Goal: Information Seeking & Learning: Learn about a topic

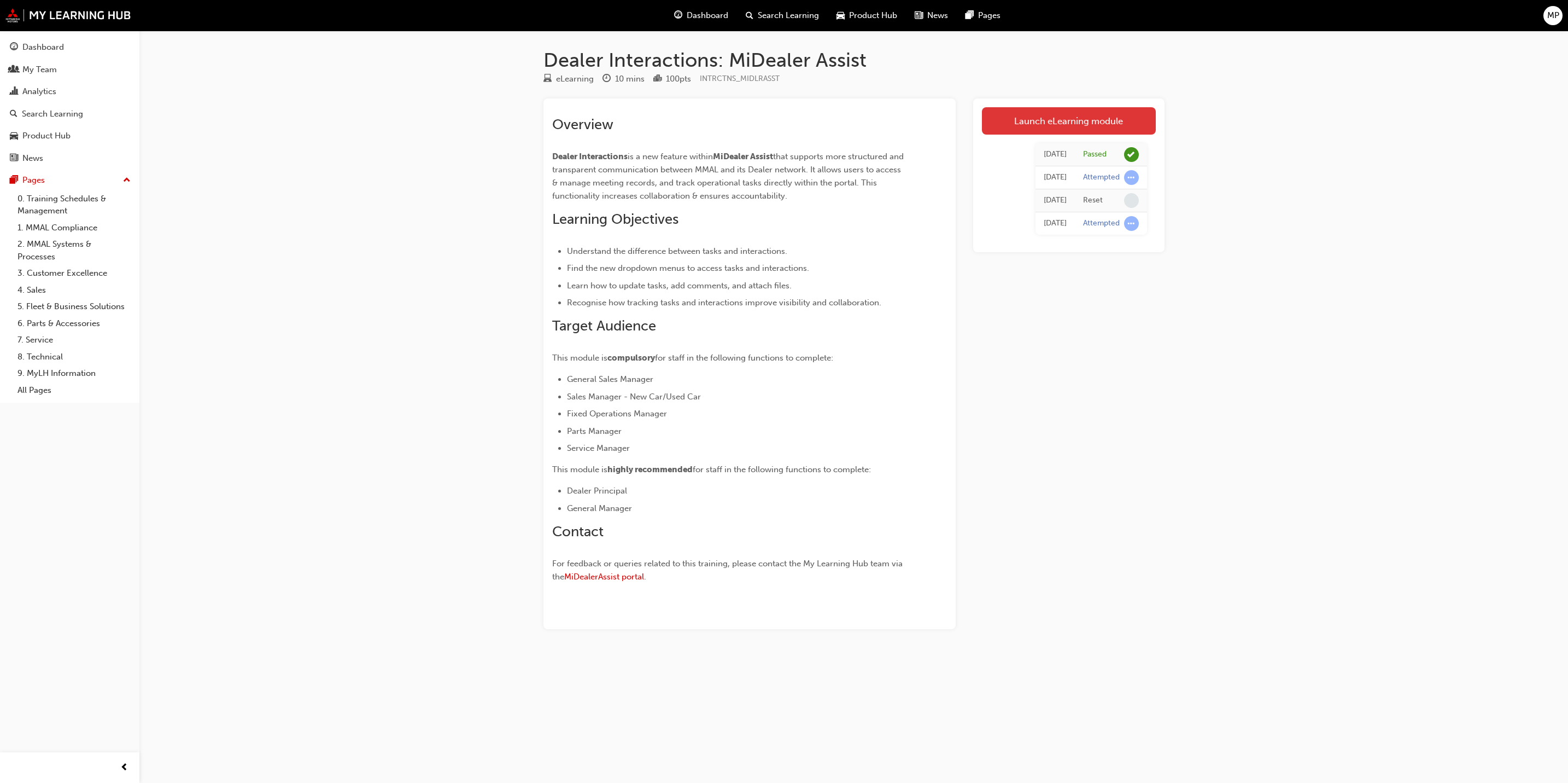
click at [1042, 120] on link "Launch eLearning module" at bounding box center [1068, 120] width 174 height 27
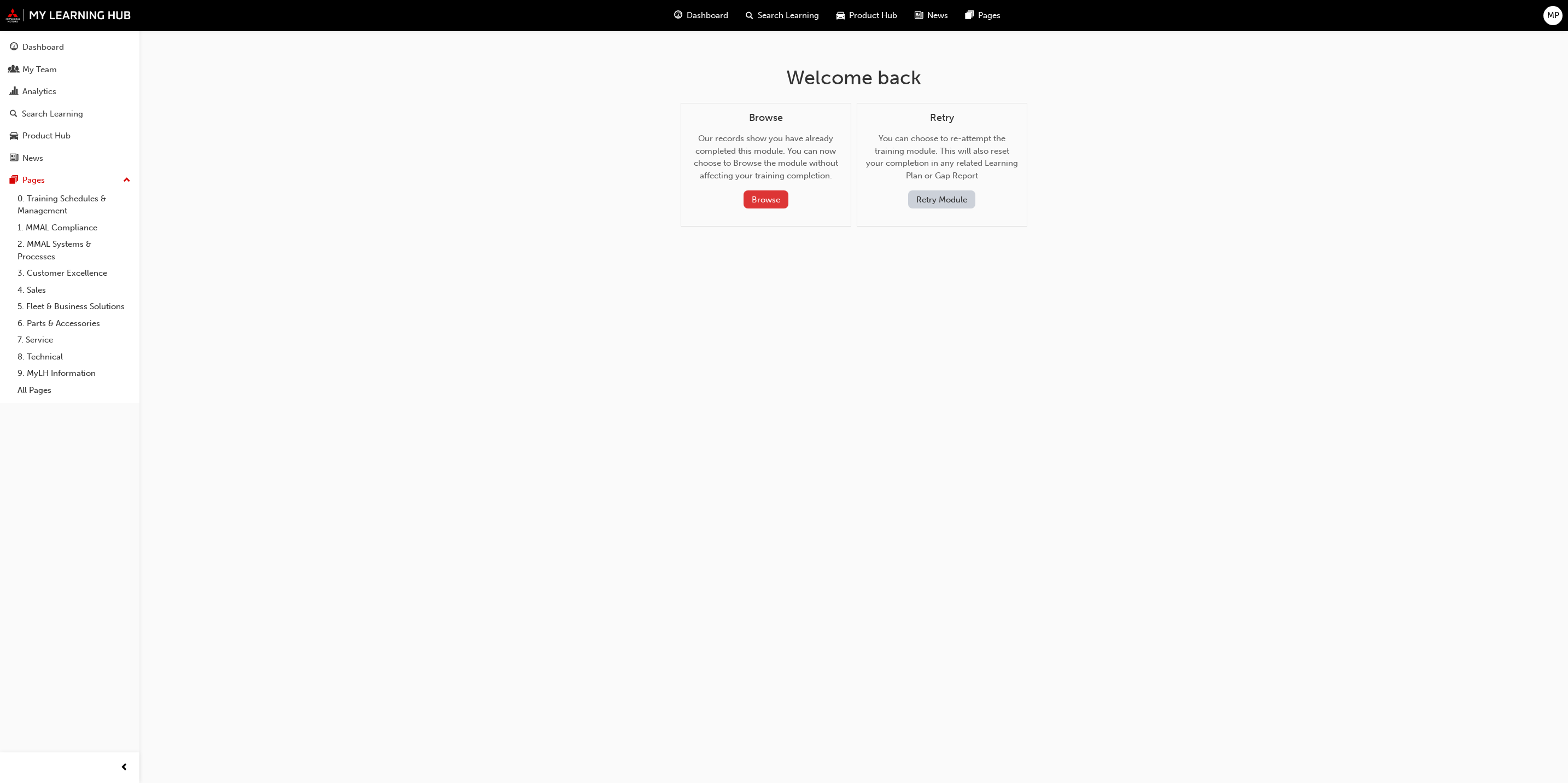
click at [761, 203] on button "Browse" at bounding box center [765, 199] width 44 height 18
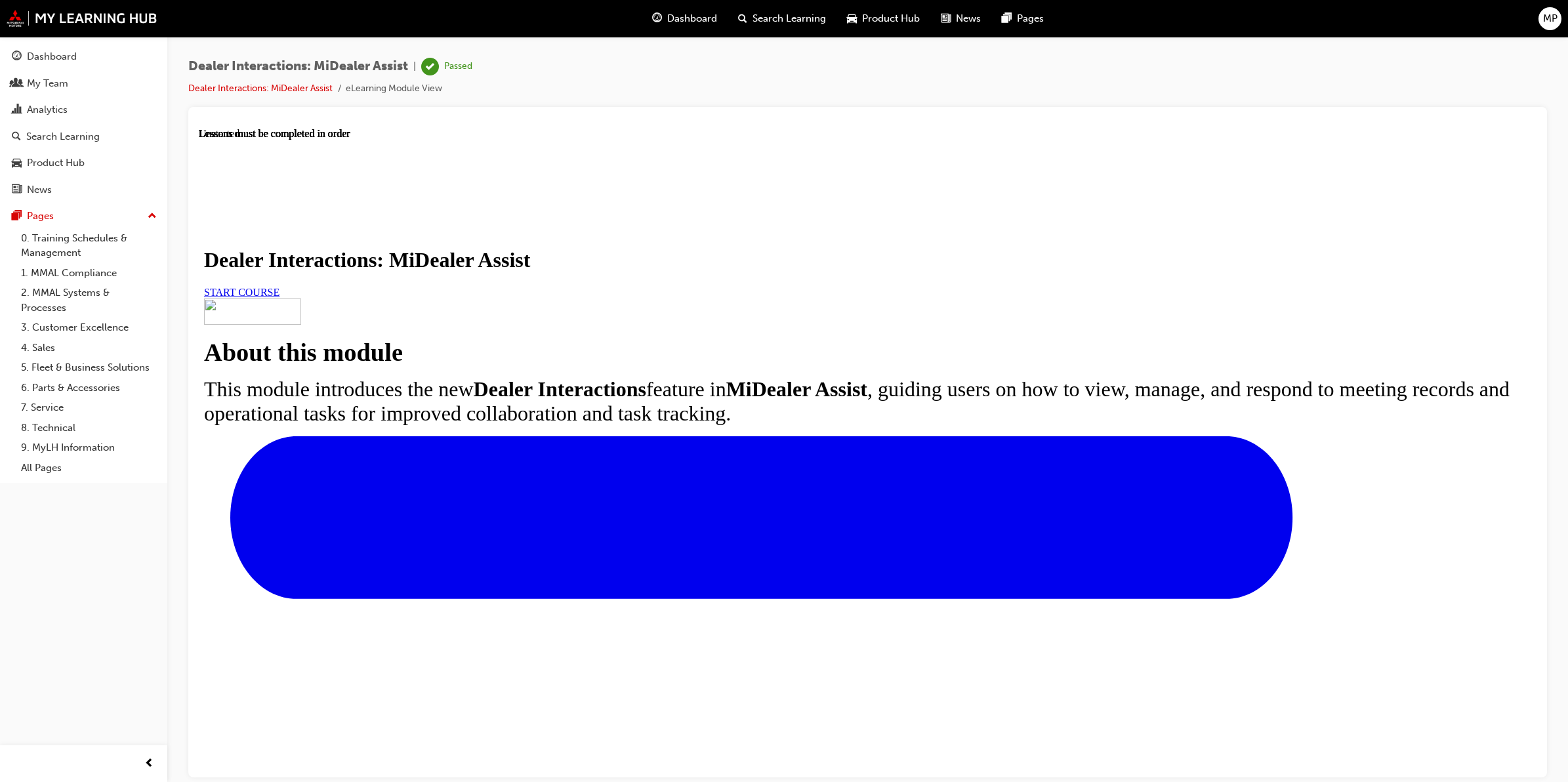
click at [282, 60] on span "Dealer Interactions: MiDealer Assist" at bounding box center [298, 66] width 220 height 15
click at [257, 83] on link "Dealer Interactions: MiDealer Assist" at bounding box center [261, 88] width 144 height 11
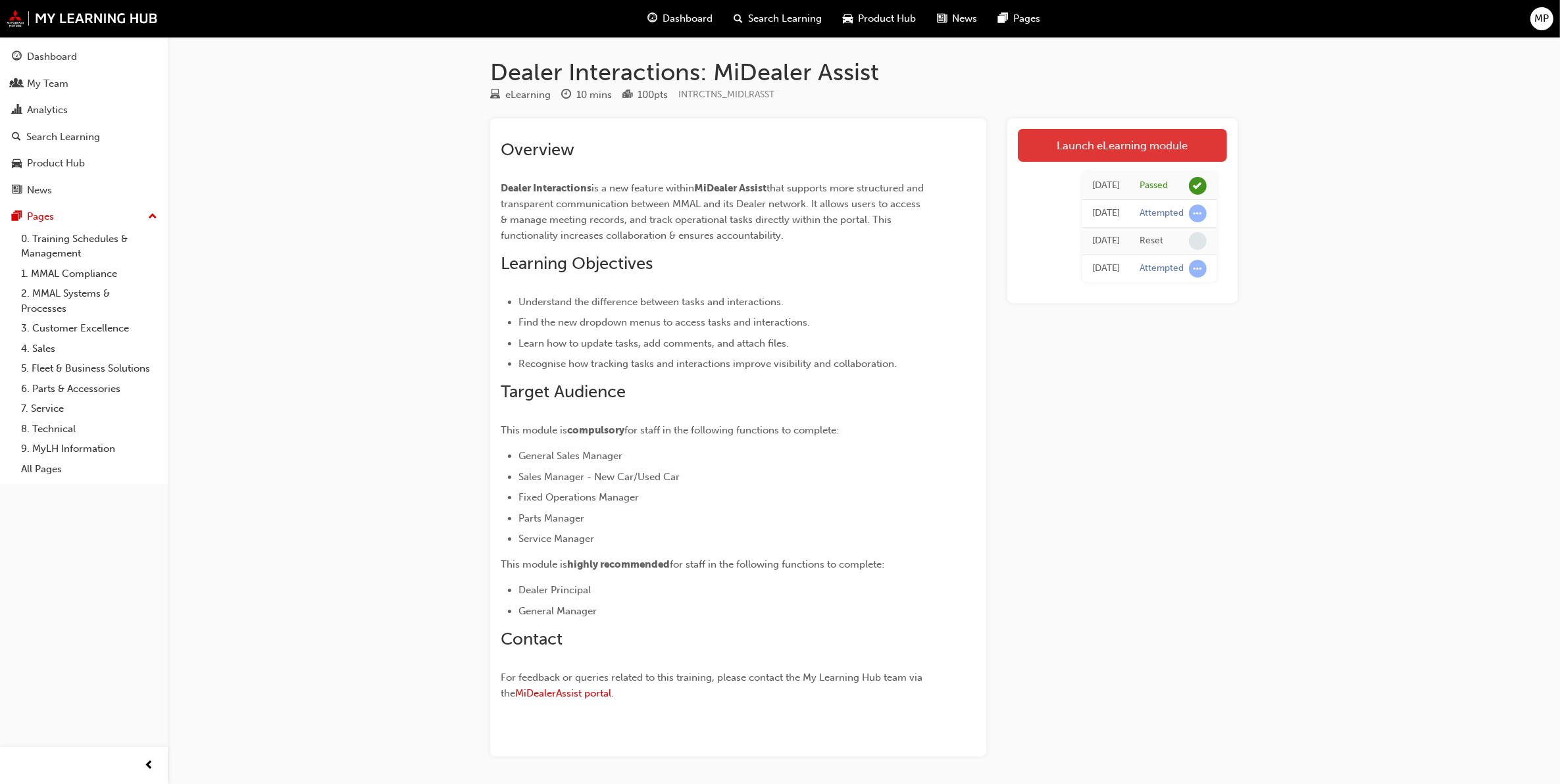
click at [1091, 145] on link "Launch eLearning module" at bounding box center [1122, 145] width 209 height 33
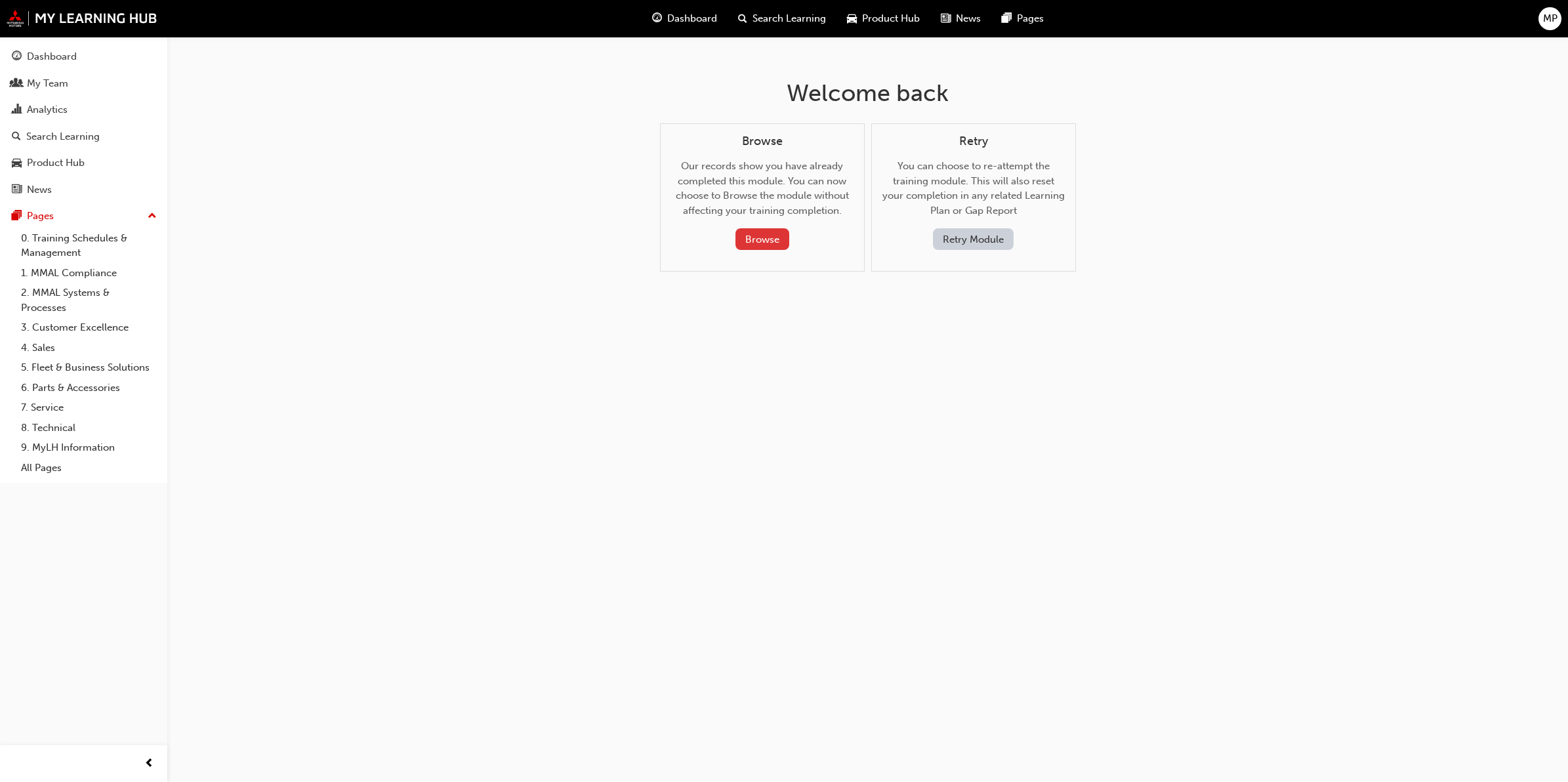
click at [772, 246] on button "Browse" at bounding box center [762, 239] width 53 height 22
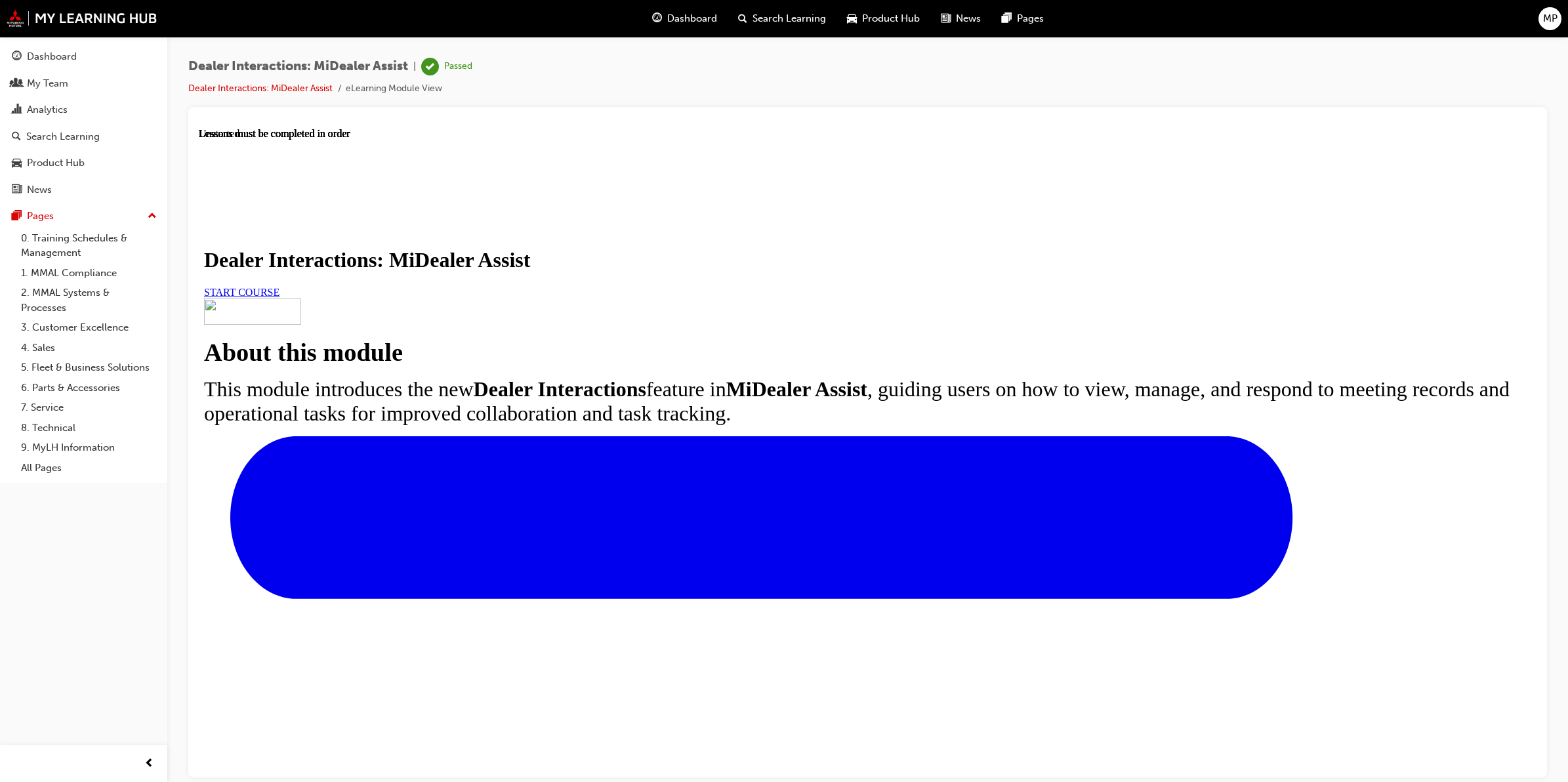
click at [279, 297] on span "START COURSE" at bounding box center [242, 291] width 75 height 11
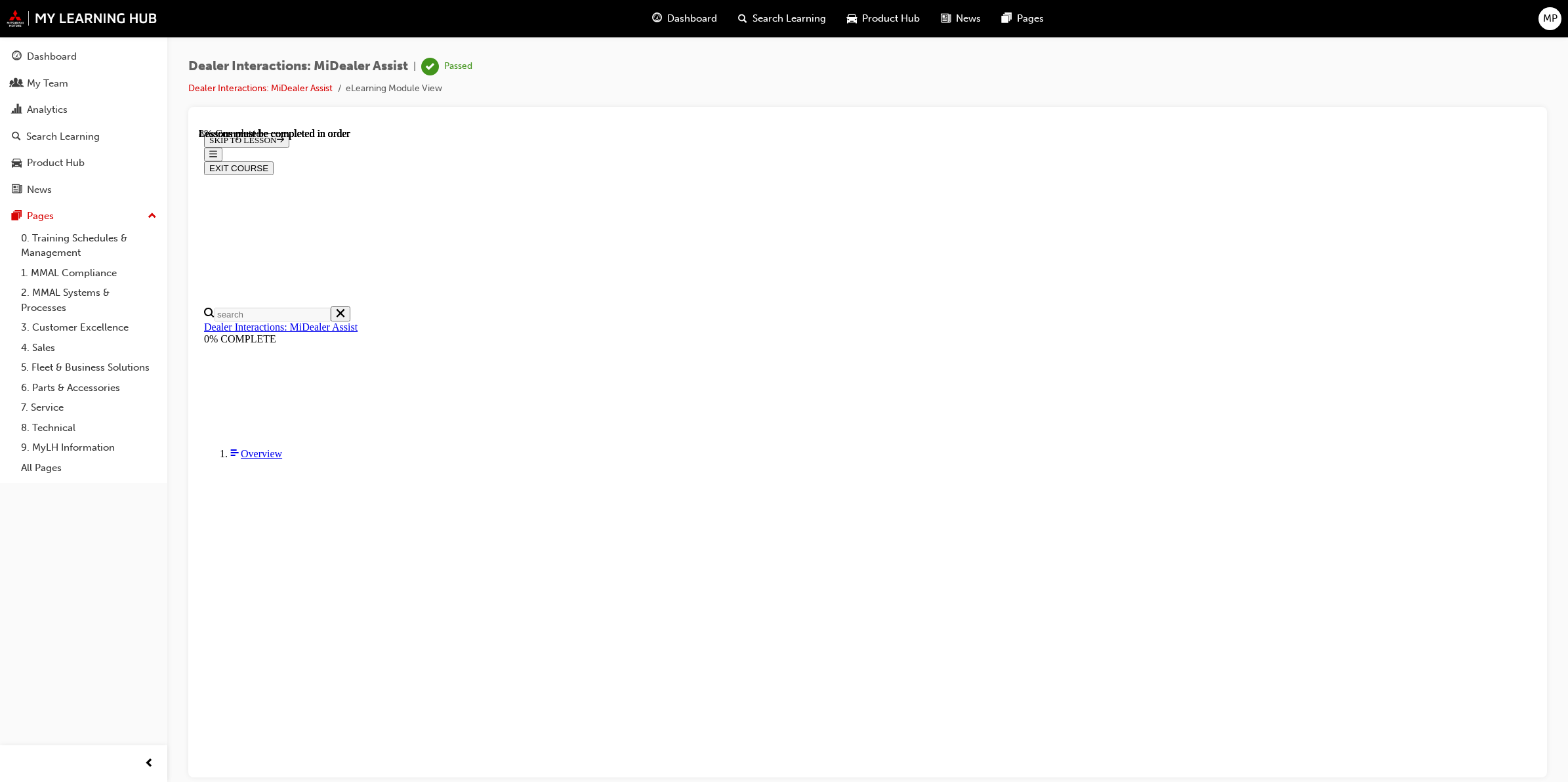
scroll to position [146, 0]
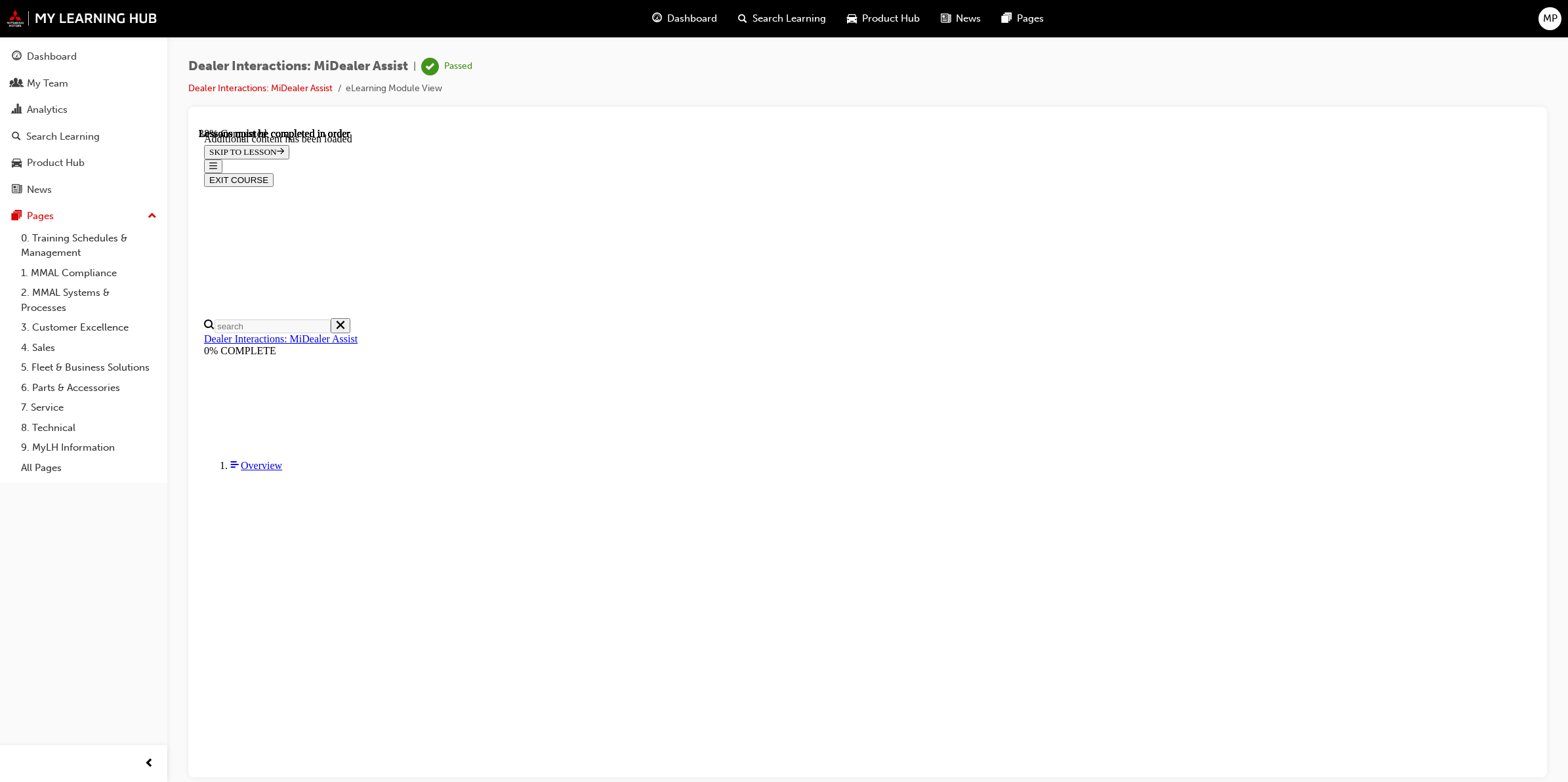
scroll to position [1296, 0]
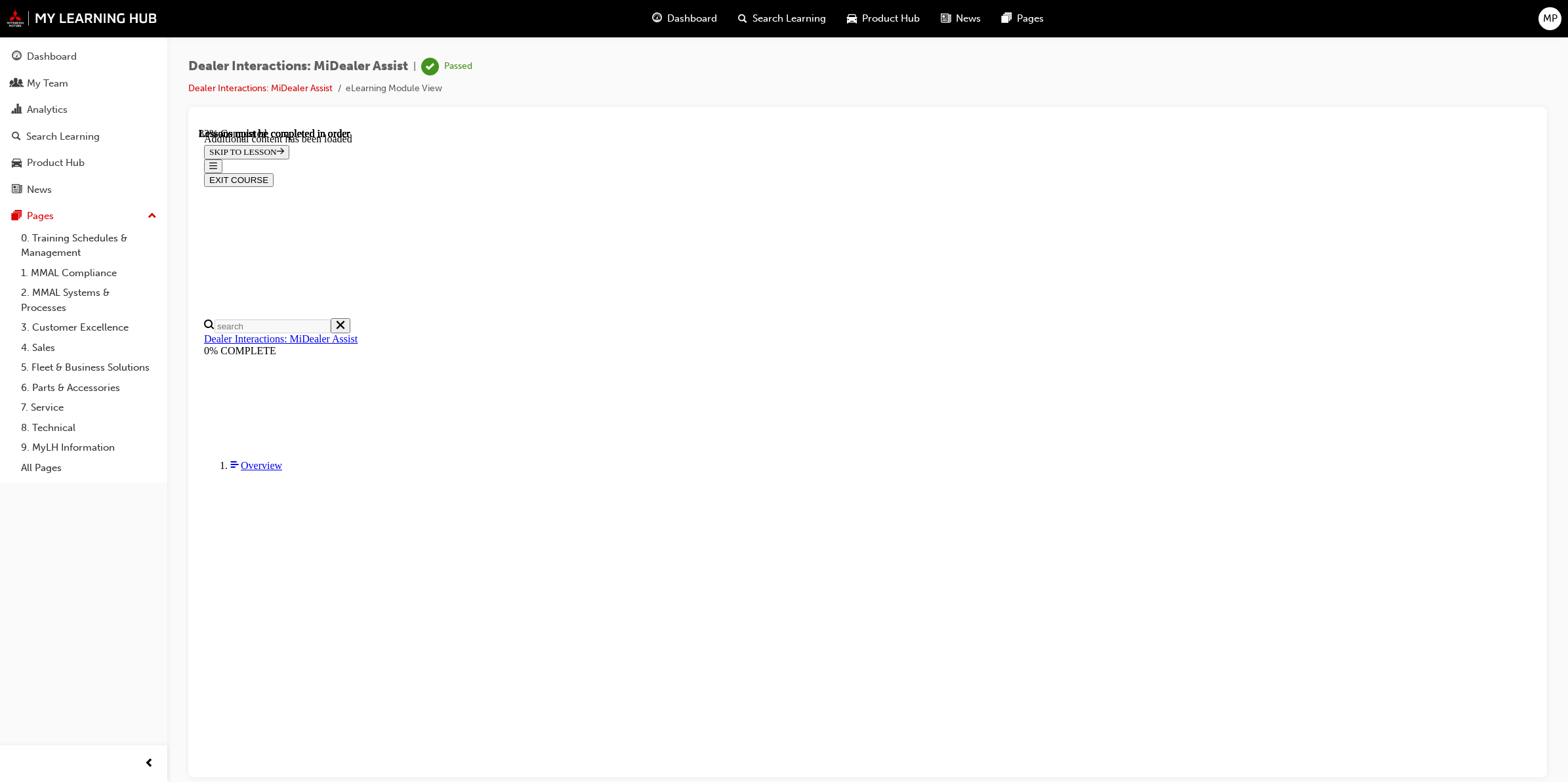
scroll to position [3187, 0]
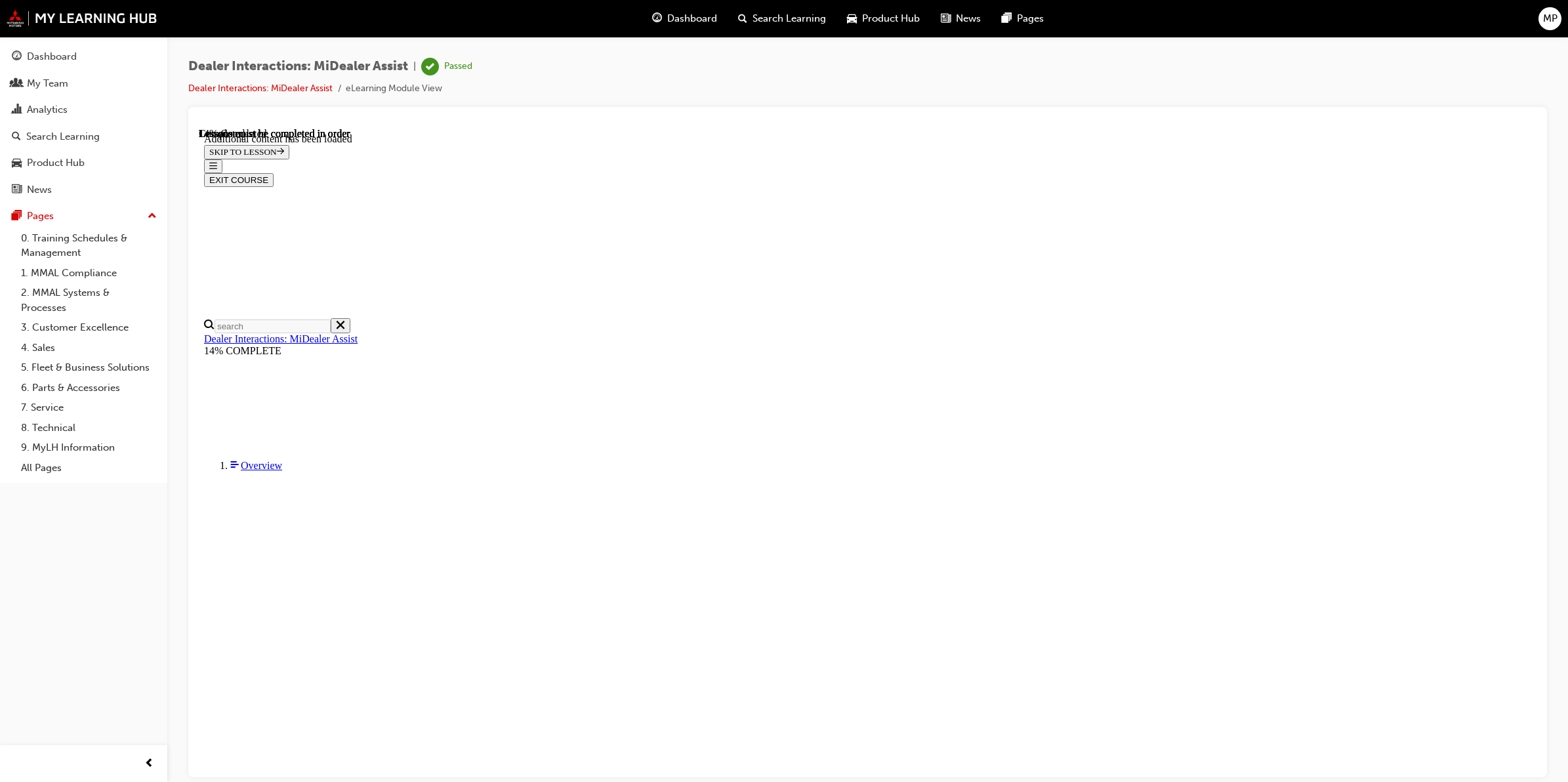
drag, startPoint x: 985, startPoint y: 290, endPoint x: 976, endPoint y: 299, distance: 12.7
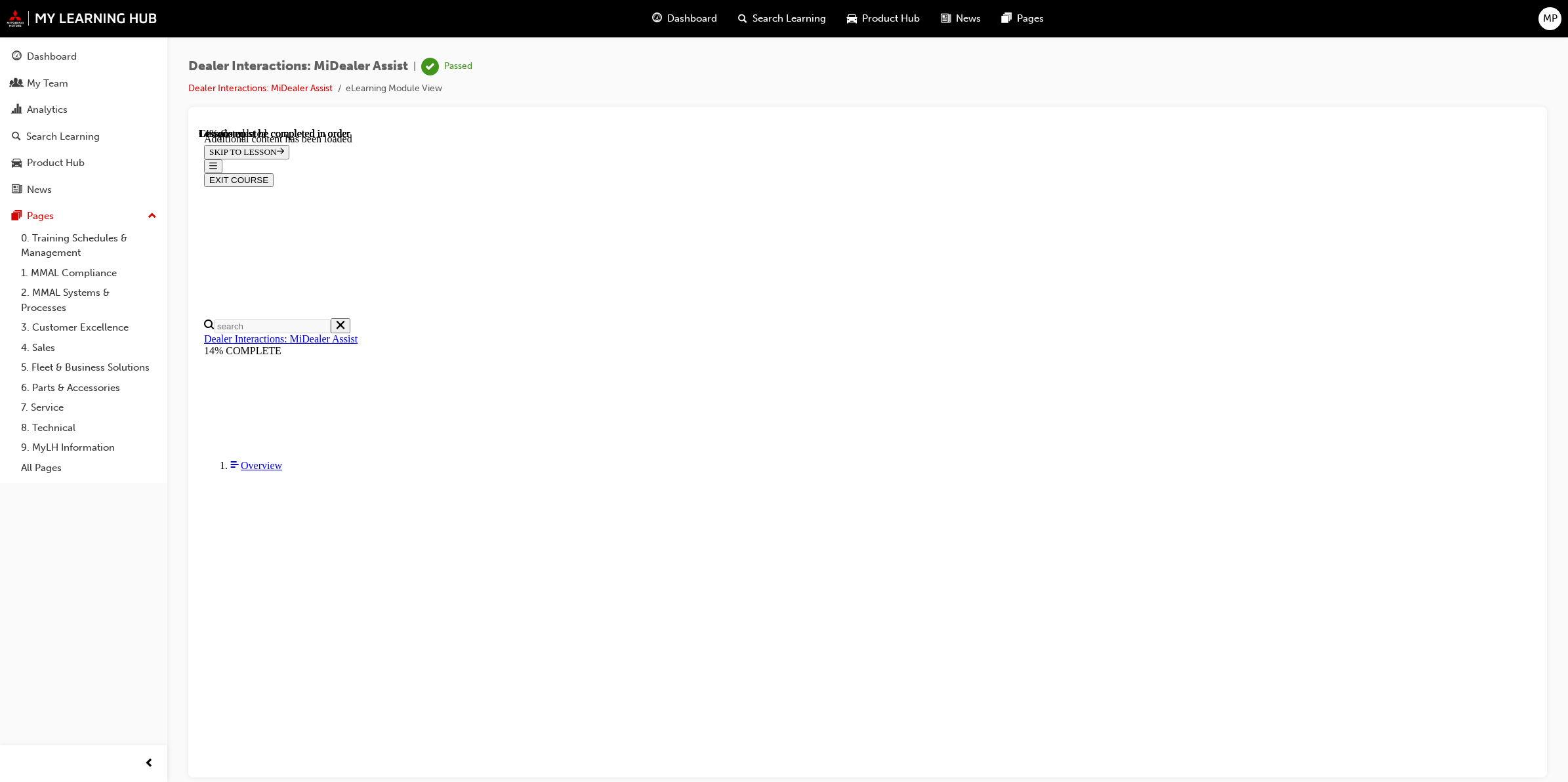
scroll to position [642, 0]
